Goal: Transaction & Acquisition: Purchase product/service

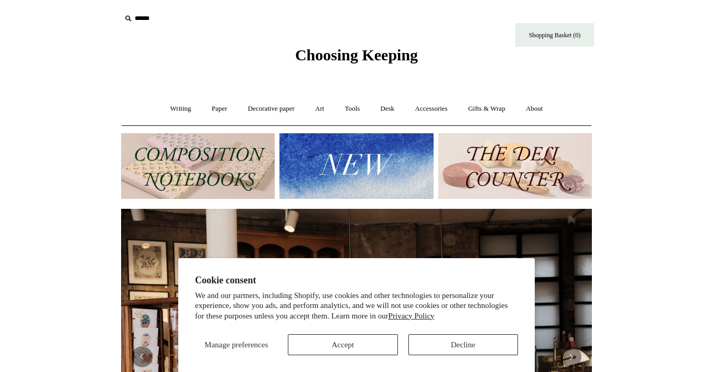
click at [443, 342] on button "Decline" at bounding box center [464, 344] width 110 height 21
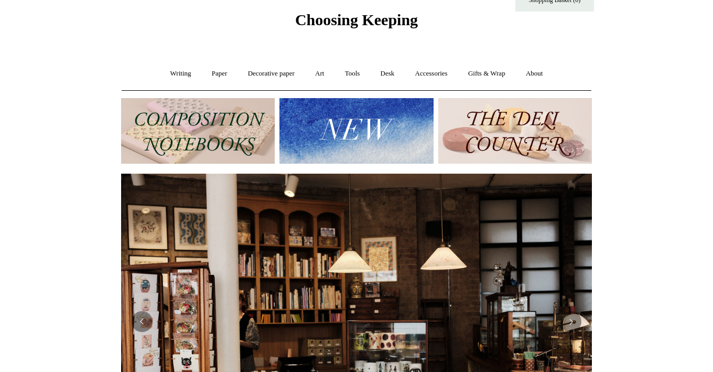
scroll to position [26, 0]
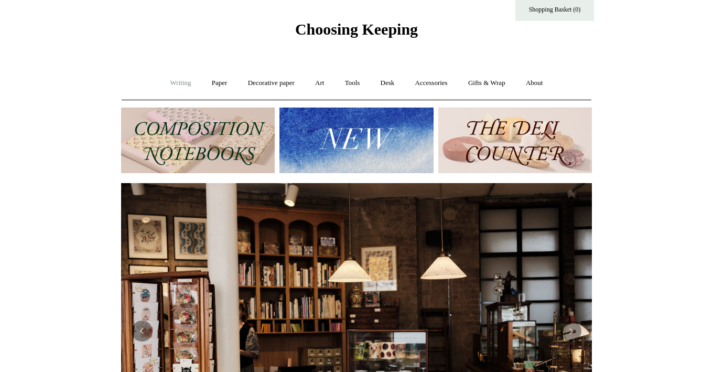
click at [174, 80] on link "Writing +" at bounding box center [181, 83] width 40 height 28
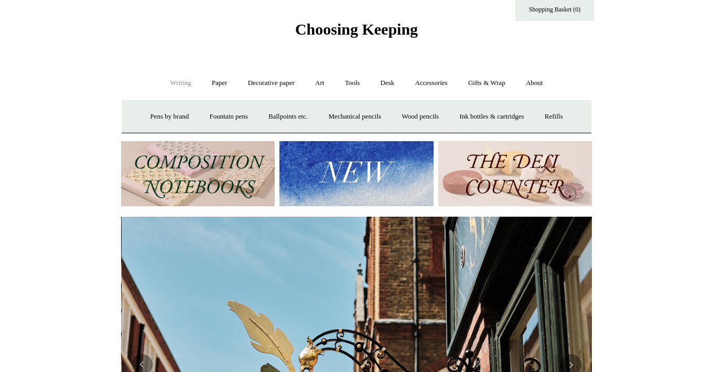
scroll to position [0, 471]
click at [273, 117] on link "Ballpoints etc. +" at bounding box center [288, 117] width 58 height 28
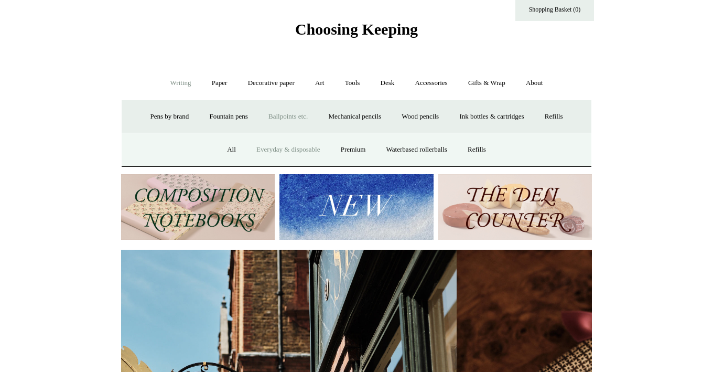
scroll to position [0, 783]
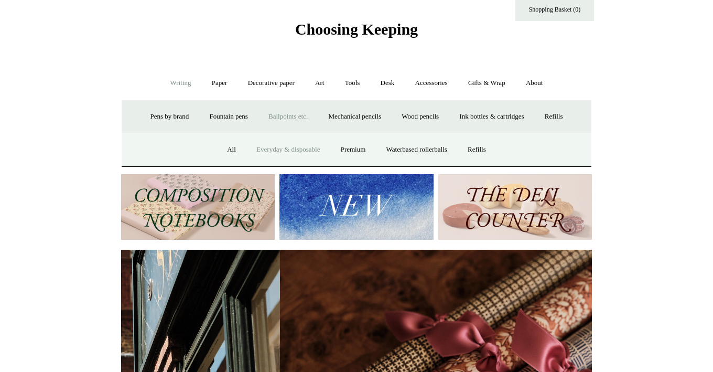
click at [298, 149] on link "Everyday & disposable" at bounding box center [288, 150] width 82 height 28
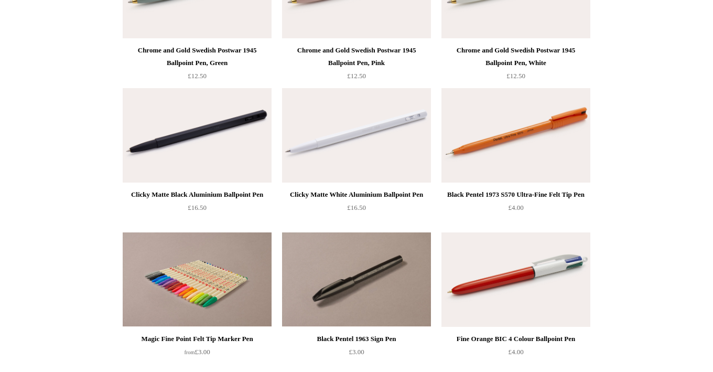
scroll to position [484, 0]
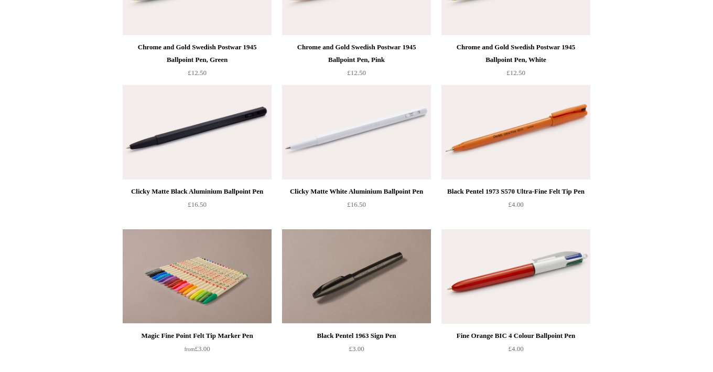
click at [202, 291] on img at bounding box center [197, 276] width 149 height 94
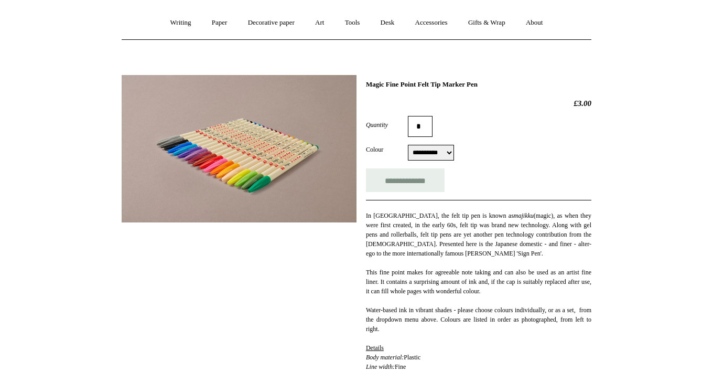
scroll to position [87, 0]
select select "***"
click at [495, 192] on div "**********" at bounding box center [478, 251] width 225 height 342
